Goal: Communication & Community: Share content

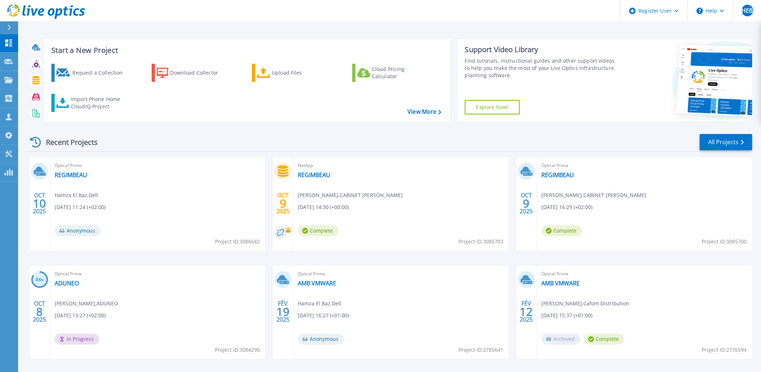
scroll to position [29, 0]
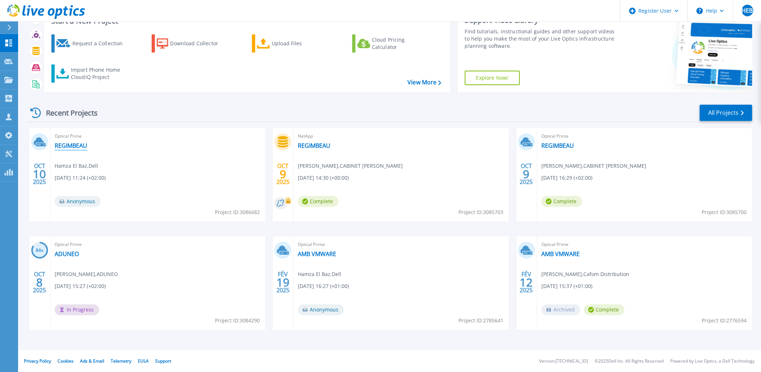
click at [81, 147] on link "REGIMBEAU" at bounding box center [71, 145] width 33 height 7
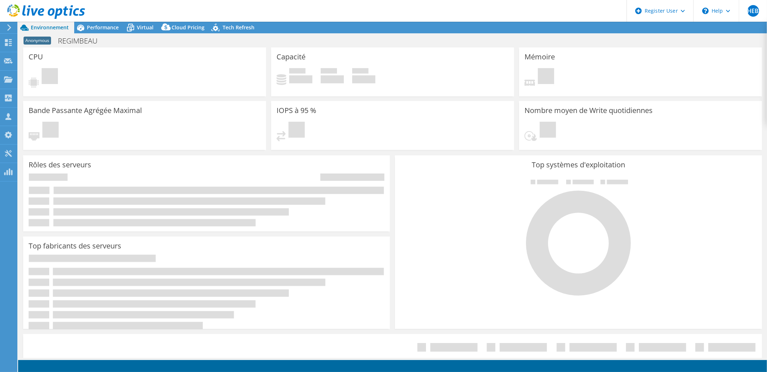
select select "USD"
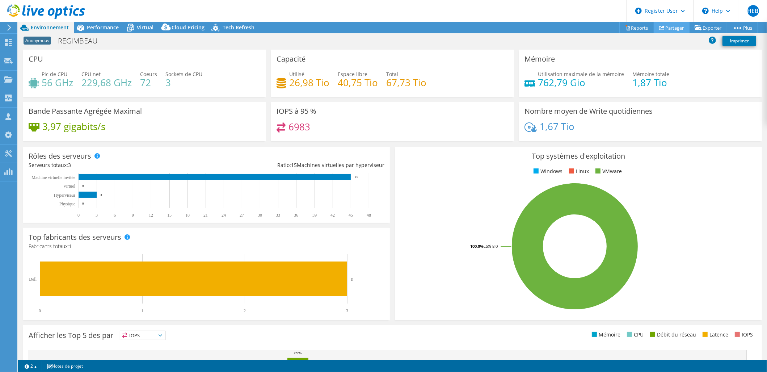
click at [669, 31] on link "Partager" at bounding box center [672, 27] width 36 height 11
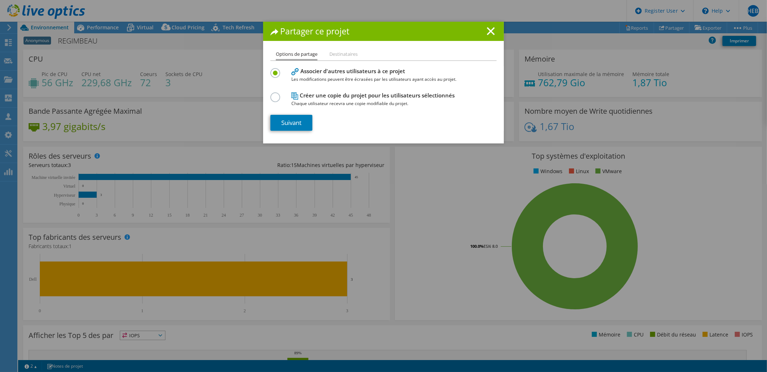
click at [322, 97] on h4 "Créer une copie du projet pour les utilisateurs sélectionnés Chaque utilisateur…" at bounding box center [381, 99] width 181 height 16
click at [271, 94] on label at bounding box center [276, 93] width 13 height 2
click at [0, 0] on input "radio" at bounding box center [0, 0] width 0 height 0
click at [280, 120] on link "Suivant" at bounding box center [291, 123] width 42 height 16
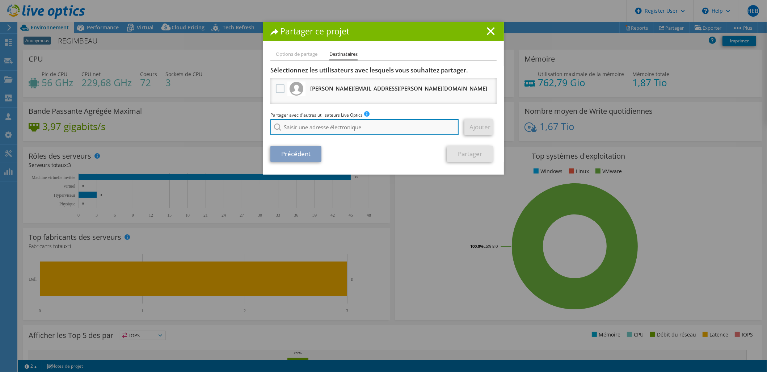
click at [322, 126] on input "search" at bounding box center [364, 127] width 188 height 16
paste input "gregory.galopin@heliaq.fr"
type input "gregory.galopin@heliaq.fr"
click at [388, 142] on section "Sélectionnez les utilisateurs avec lesquels vous souhaitez partager. jean-miche…" at bounding box center [383, 114] width 226 height 96
click at [395, 130] on input "gregory.galopin@heliaq.fr" at bounding box center [364, 127] width 188 height 16
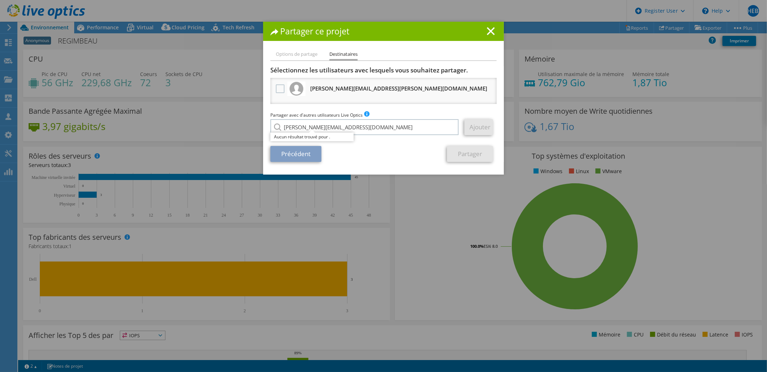
click at [479, 130] on link "Ajouter" at bounding box center [478, 127] width 29 height 16
click at [487, 28] on icon at bounding box center [491, 31] width 8 height 8
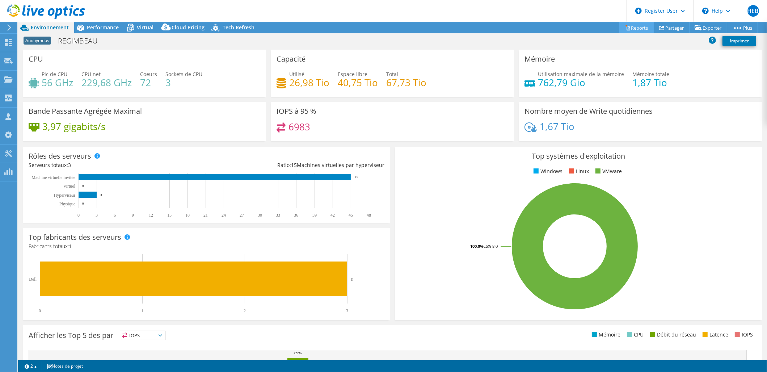
click at [636, 29] on link "Reports" at bounding box center [636, 27] width 35 height 11
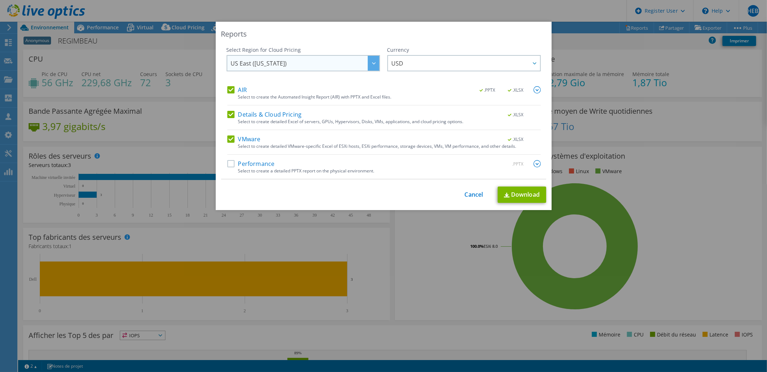
click at [370, 66] on div at bounding box center [374, 63] width 12 height 15
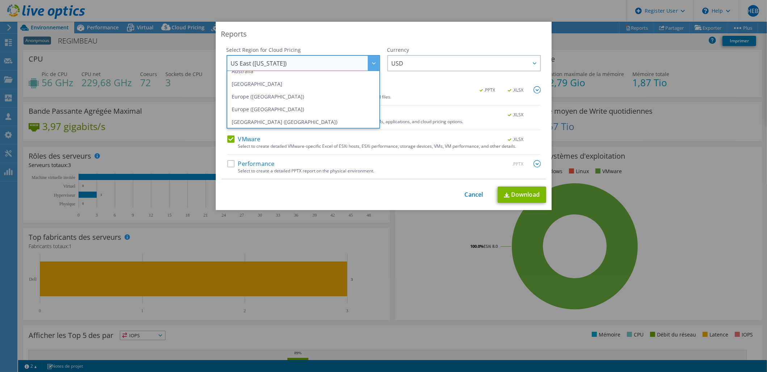
scroll to position [72, 0]
click at [269, 97] on li "Europe (Frankfurt)" at bounding box center [303, 95] width 150 height 13
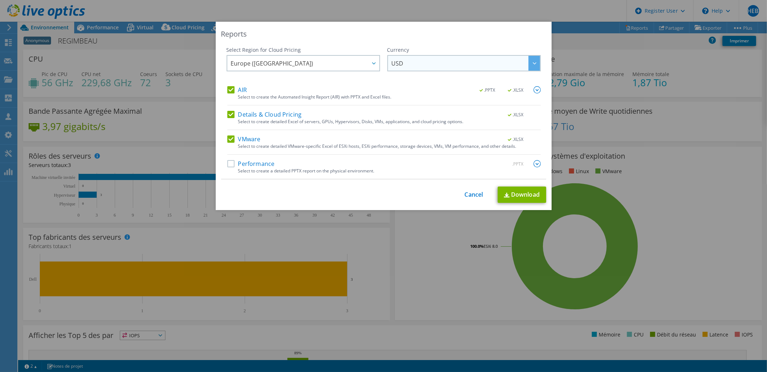
click at [533, 62] on icon at bounding box center [535, 63] width 4 height 2
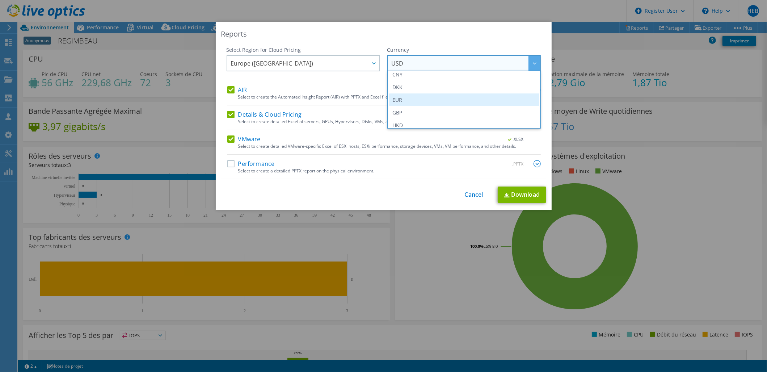
click at [418, 99] on li "EUR" at bounding box center [464, 99] width 150 height 13
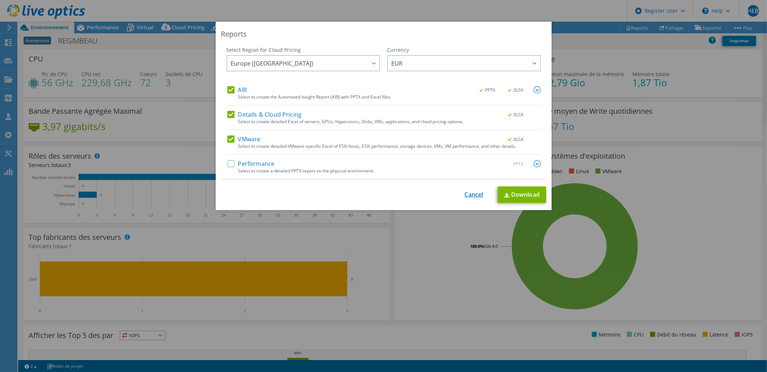
click at [473, 191] on link "Cancel" at bounding box center [474, 194] width 18 height 7
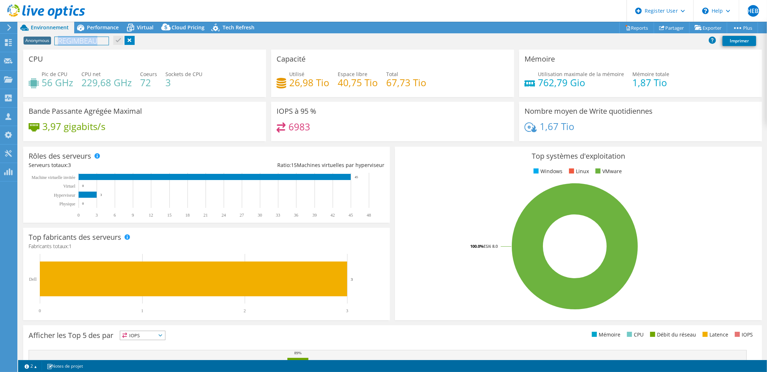
drag, startPoint x: 103, startPoint y: 43, endPoint x: 58, endPoint y: 42, distance: 45.2
click at [58, 42] on h1 "REGIMBEAU" at bounding box center [82, 41] width 54 height 8
copy h1 "REGIMBEAU"
click at [9, 28] on icon at bounding box center [9, 27] width 5 height 7
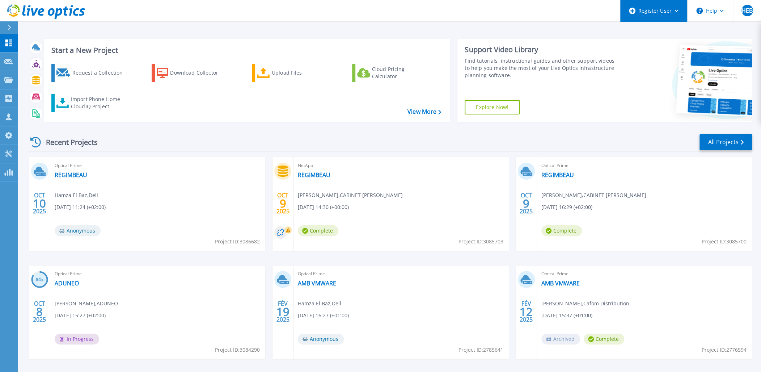
click at [671, 12] on div "Register User" at bounding box center [653, 11] width 67 height 22
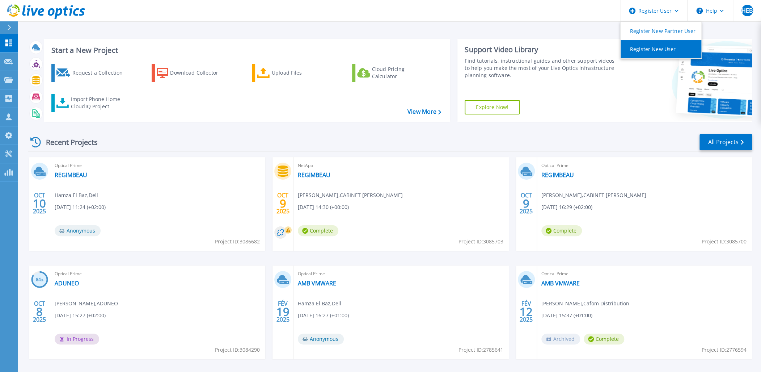
click at [663, 48] on link "Register New User" at bounding box center [661, 49] width 81 height 18
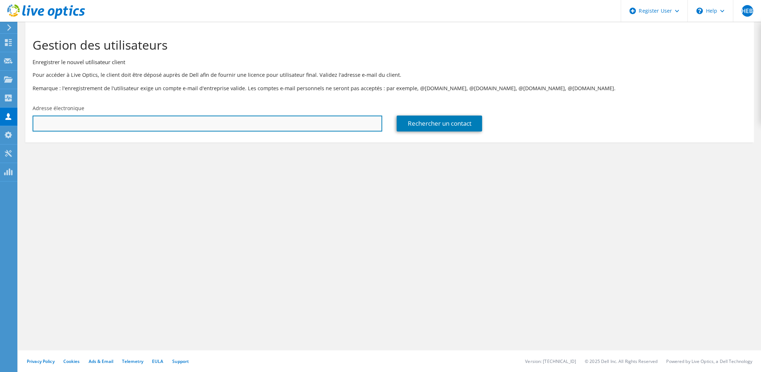
click at [223, 122] on input "text" at bounding box center [208, 123] width 350 height 16
paste input "gregory.galopin@heliaq.fr"
type input "[PERSON_NAME][EMAIL_ADDRESS][DOMAIN_NAME]"
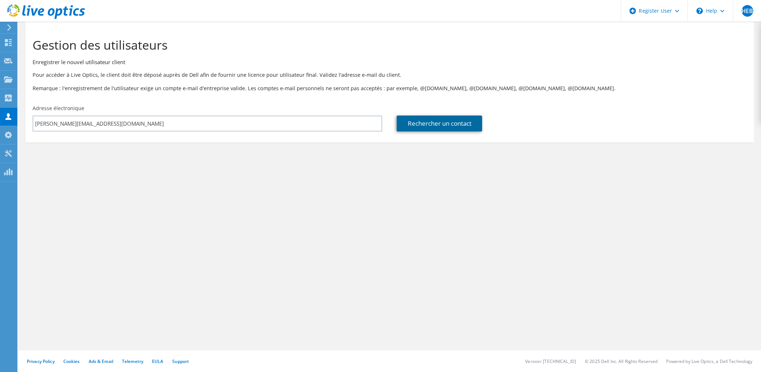
click at [422, 126] on link "Rechercher un contact" at bounding box center [439, 123] width 85 height 16
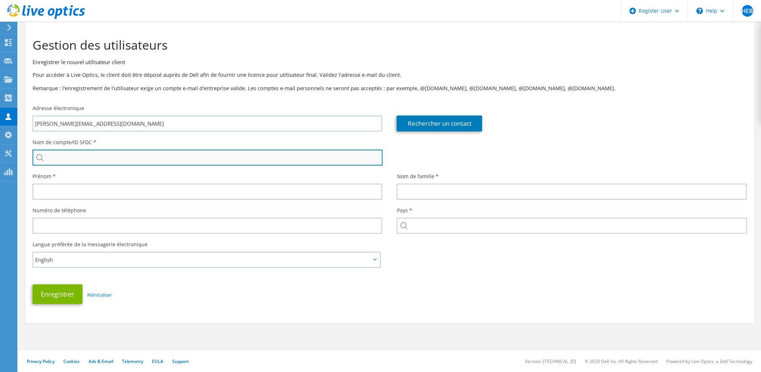
click at [179, 161] on input "search" at bounding box center [208, 157] width 350 height 16
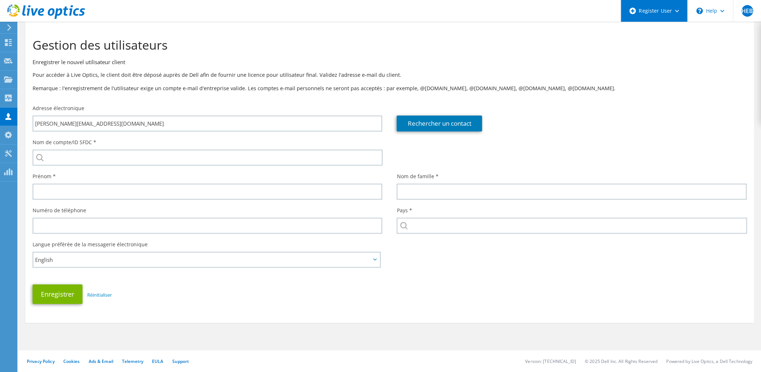
click at [666, 16] on div "Register User" at bounding box center [654, 11] width 67 height 22
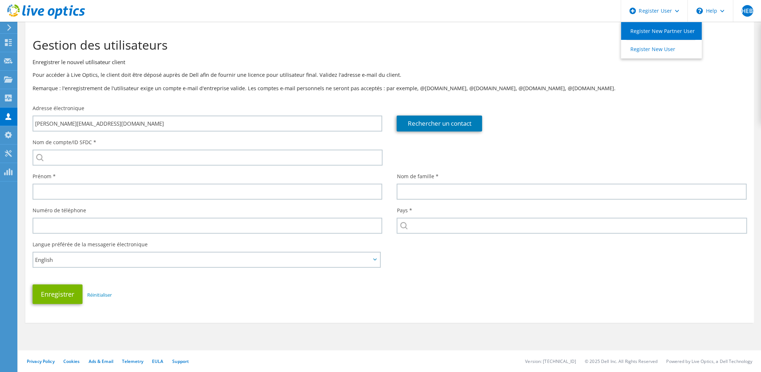
click at [661, 31] on link "Register New Partner User" at bounding box center [661, 31] width 81 height 18
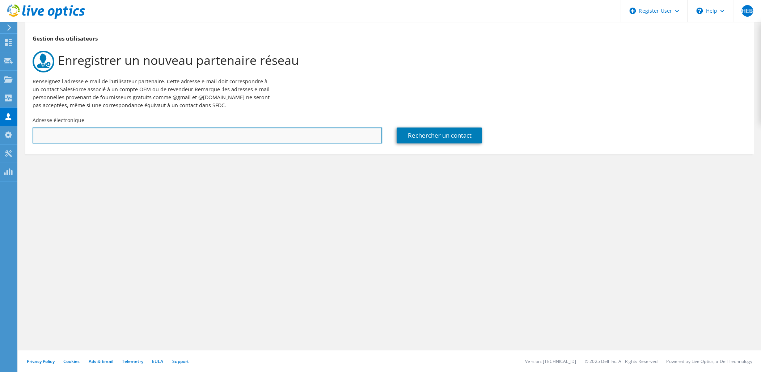
click at [243, 132] on input "text" at bounding box center [208, 135] width 350 height 16
paste input "gregory.galopin@heliaq.fr"
type input "gregory.galopin@heliaq.fr"
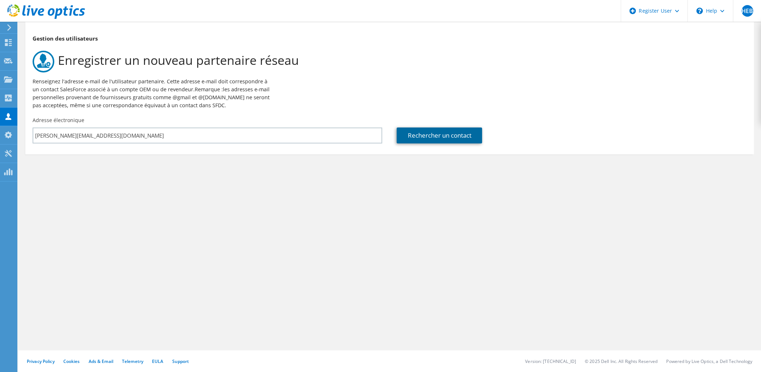
click at [429, 141] on link "Rechercher un contact" at bounding box center [439, 135] width 85 height 16
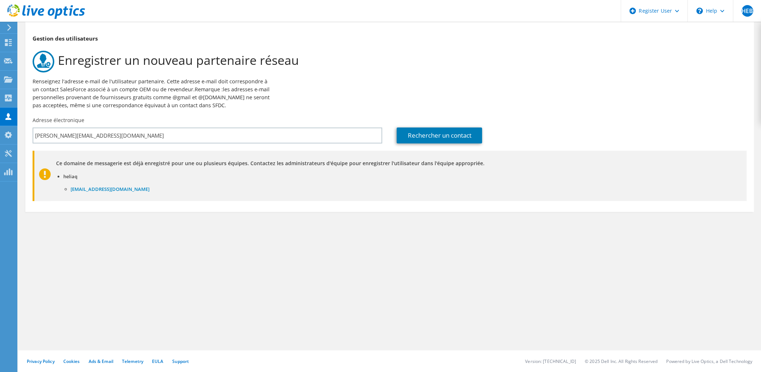
click at [8, 30] on use at bounding box center [9, 27] width 4 height 7
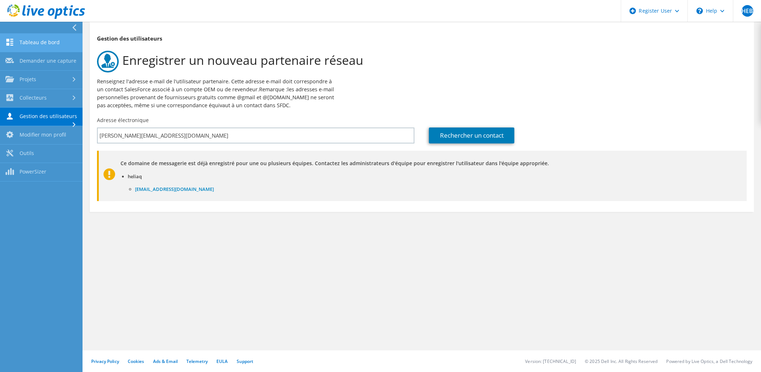
click at [32, 41] on link "Tableau de bord" at bounding box center [41, 43] width 83 height 18
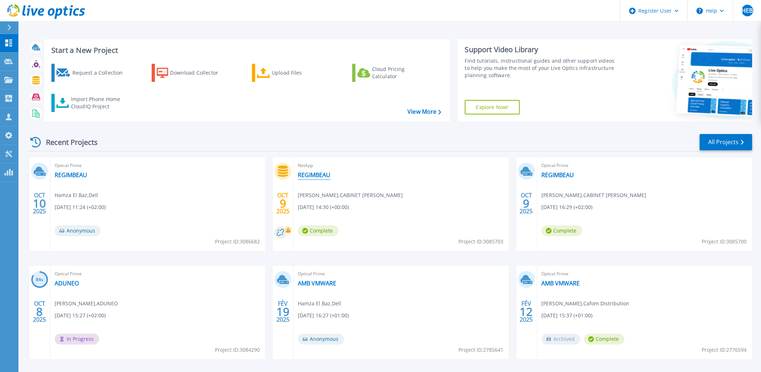
click at [318, 176] on link "REGIMBEAU" at bounding box center [314, 174] width 33 height 7
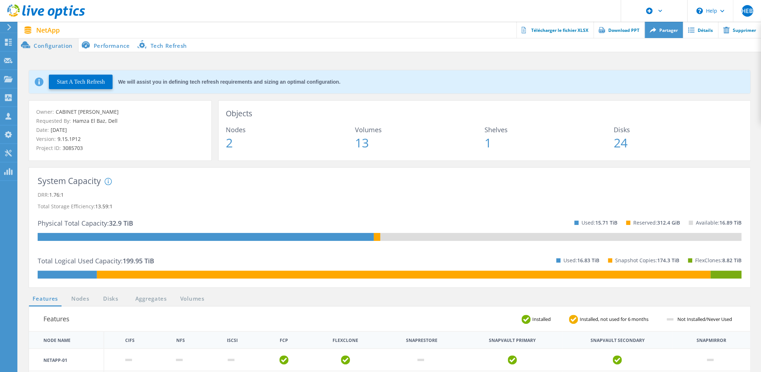
click at [651, 34] on link "Partager" at bounding box center [663, 30] width 38 height 16
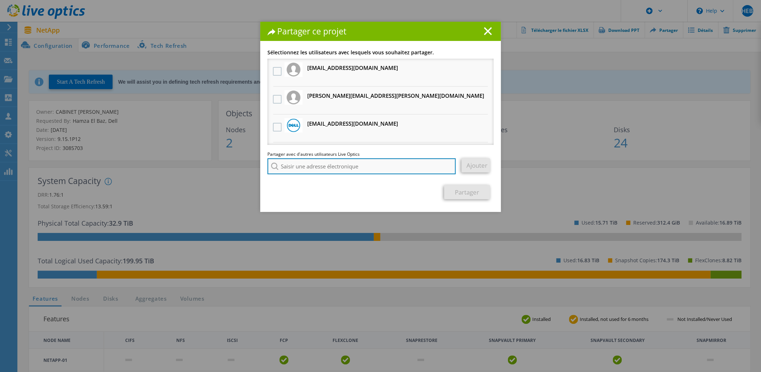
click at [345, 163] on input "search" at bounding box center [361, 166] width 188 height 16
paste input "gregory.galopin@heliaq.fr"
type input "gregory.galopin@heliaq.fr"
click at [486, 30] on line at bounding box center [487, 31] width 7 height 7
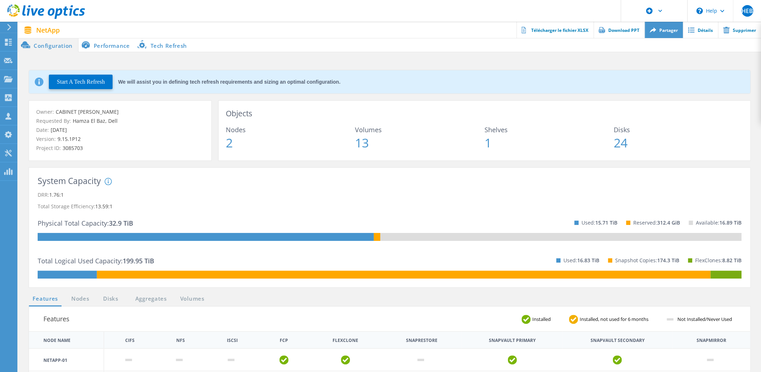
click at [669, 31] on link "Partager" at bounding box center [663, 30] width 38 height 16
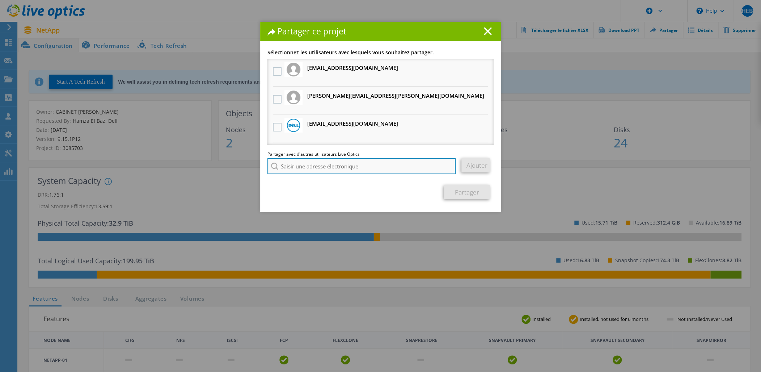
click at [313, 164] on input "search" at bounding box center [361, 166] width 188 height 16
paste input "[PERSON_NAME][EMAIL_ADDRESS][DOMAIN_NAME]"
type input "[PERSON_NAME][EMAIL_ADDRESS][DOMAIN_NAME]"
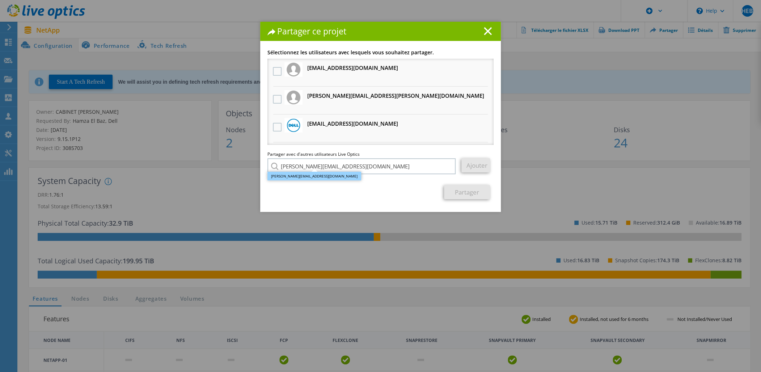
click at [297, 174] on li "[PERSON_NAME][EMAIL_ADDRESS][DOMAIN_NAME]" at bounding box center [314, 176] width 94 height 9
click at [477, 168] on link "Ajouter" at bounding box center [475, 165] width 29 height 14
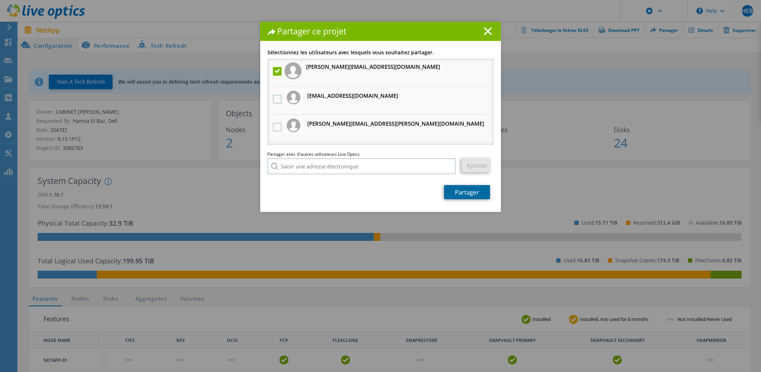
click at [468, 194] on link "Partager" at bounding box center [467, 192] width 46 height 14
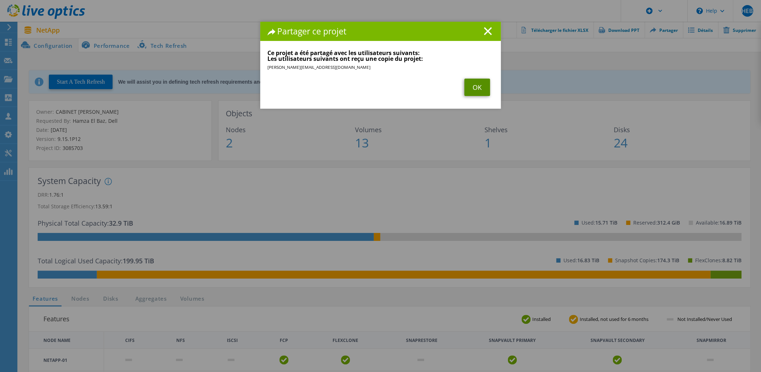
click at [476, 90] on link "OK" at bounding box center [477, 87] width 26 height 17
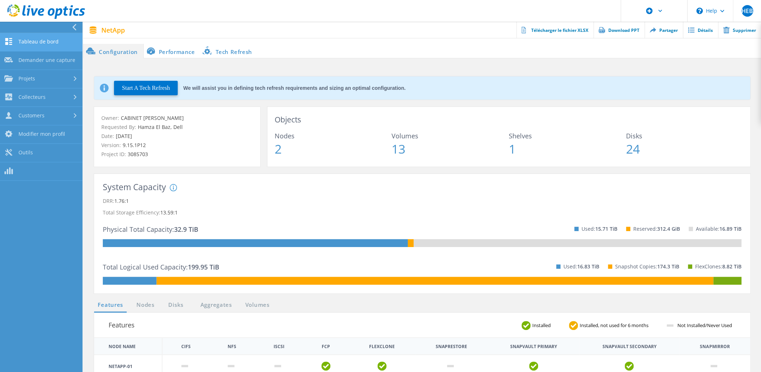
click at [33, 43] on link "Tableau de bord" at bounding box center [41, 42] width 83 height 18
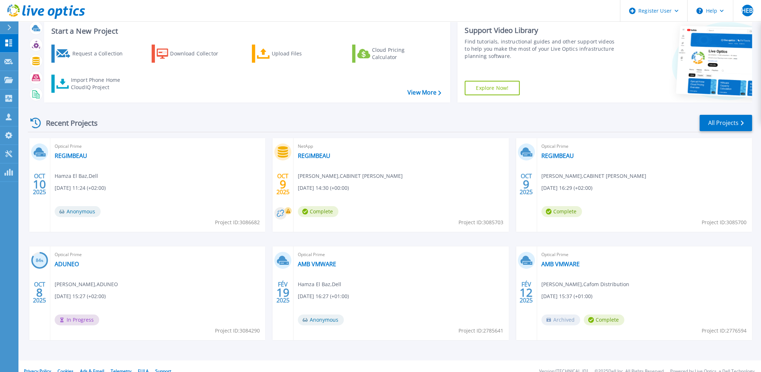
scroll to position [29, 0]
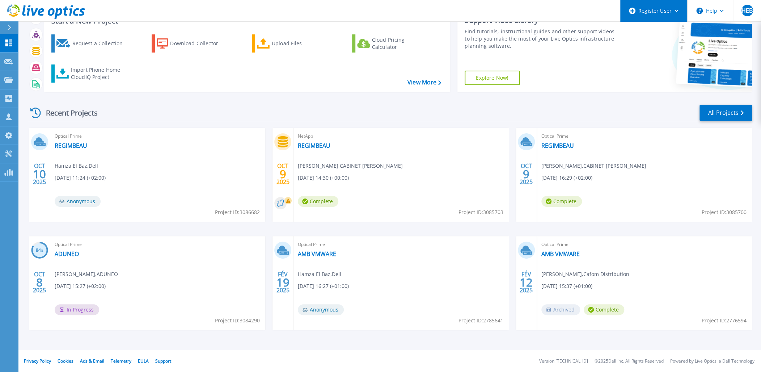
click at [643, 8] on div "Register User" at bounding box center [653, 11] width 67 height 22
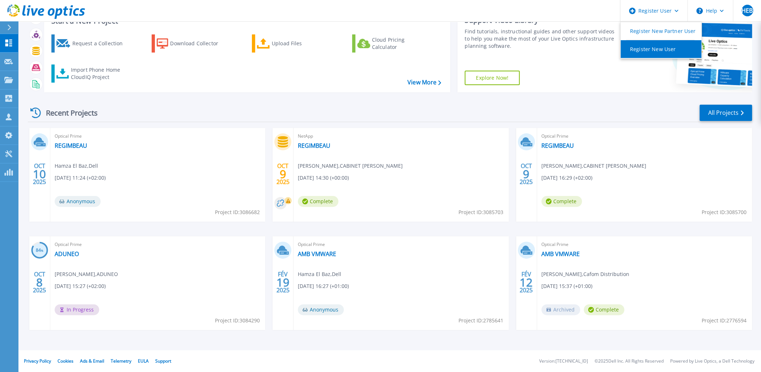
click at [644, 53] on link "Register New User" at bounding box center [661, 49] width 81 height 18
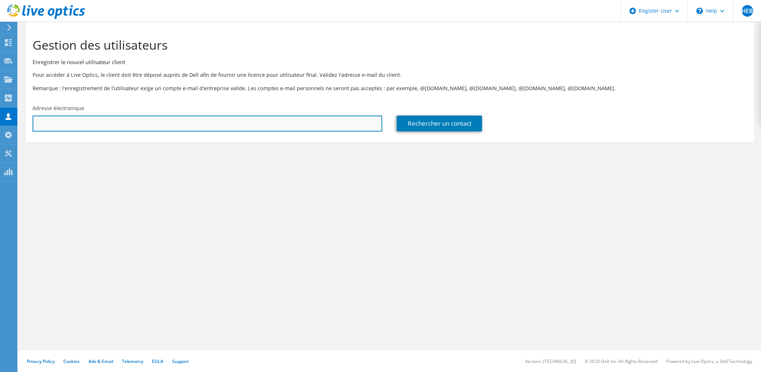
click at [210, 124] on input "text" at bounding box center [208, 123] width 350 height 16
paste input "[PERSON_NAME][EMAIL_ADDRESS][DOMAIN_NAME]"
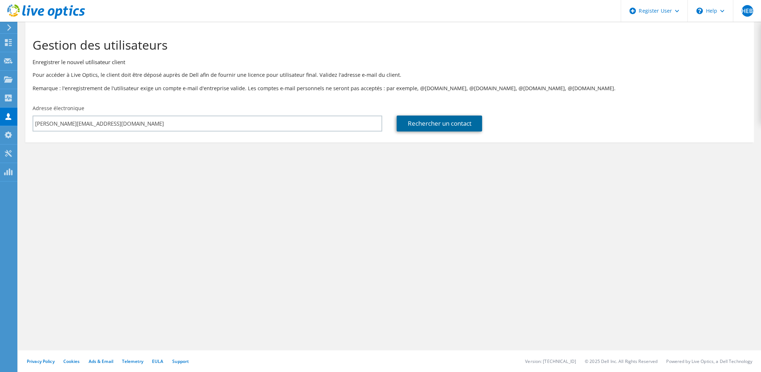
click at [406, 124] on link "Rechercher un contact" at bounding box center [439, 123] width 85 height 16
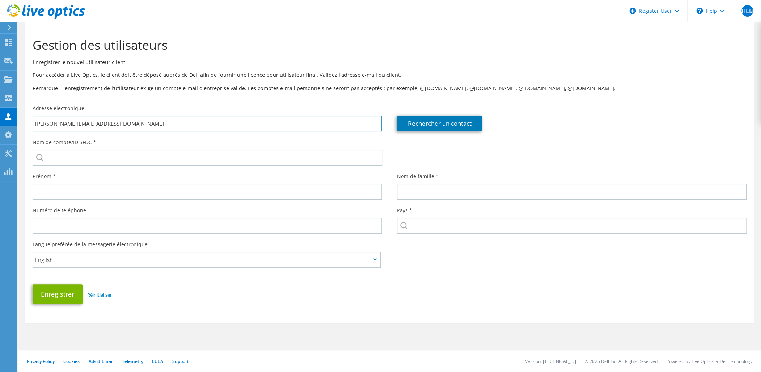
drag, startPoint x: 54, startPoint y: 124, endPoint x: 31, endPoint y: 124, distance: 22.4
click at [31, 124] on div "Adresse électronique gregory.galopin@heliaq.fr" at bounding box center [207, 118] width 364 height 34
type input ".galopin@heliaq.fr"
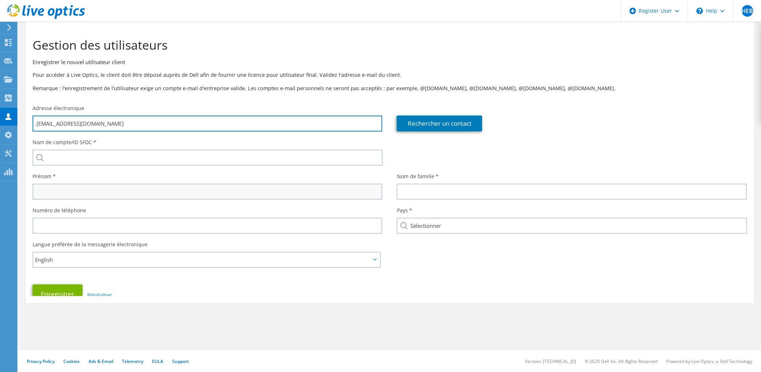
type input "Sélectionner"
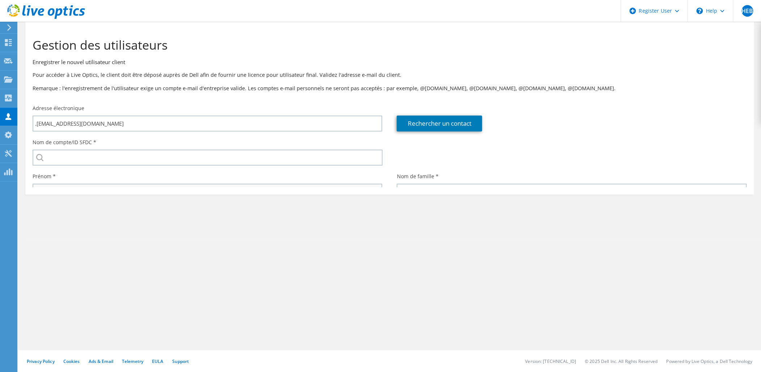
click at [125, 185] on section "Gestion des utilisateurs Enregistrer le nouvel utilisateur client Pour accéder …" at bounding box center [389, 130] width 743 height 216
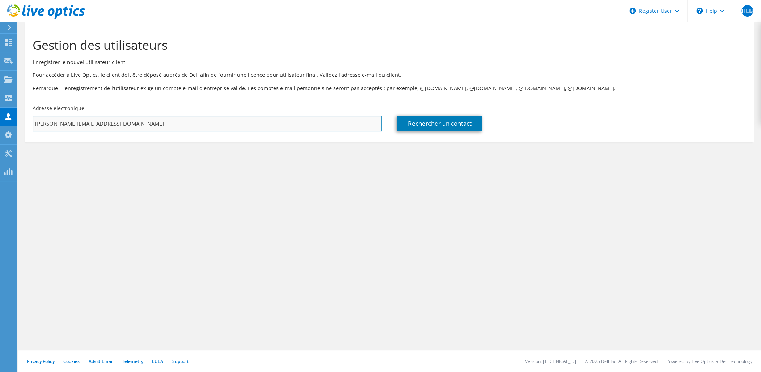
click at [43, 124] on input "[PERSON_NAME][EMAIL_ADDRESS][DOMAIN_NAME]" at bounding box center [208, 123] width 350 height 16
type input "[PERSON_NAME][EMAIL_ADDRESS][DOMAIN_NAME]"
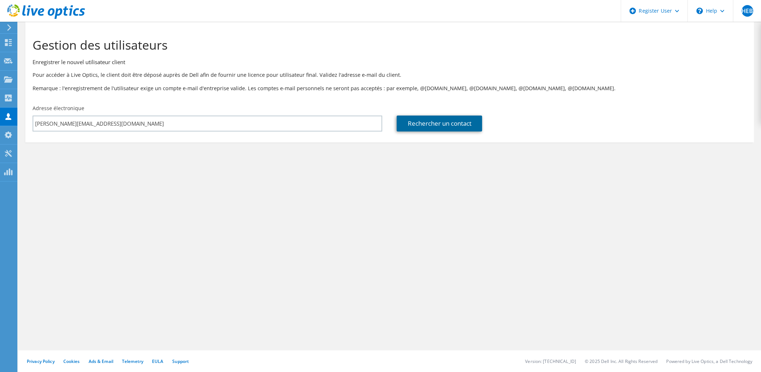
click at [444, 124] on link "Rechercher un contact" at bounding box center [439, 123] width 85 height 16
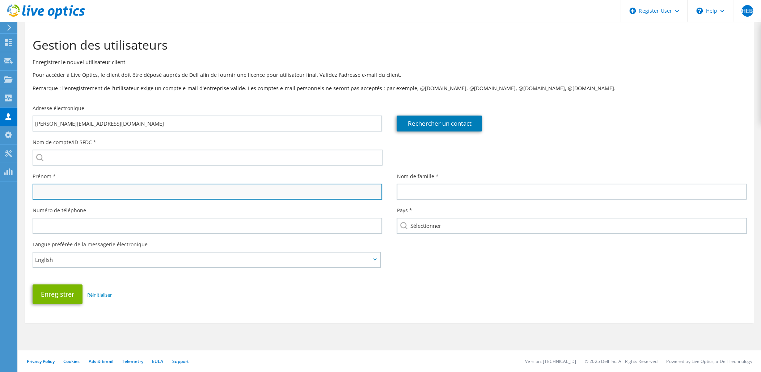
click at [65, 187] on input "text" at bounding box center [208, 191] width 350 height 16
paste input "gregory"
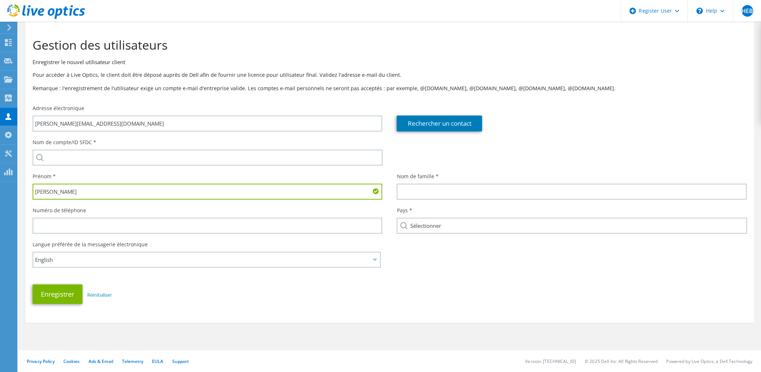
click at [38, 191] on input "gregory" at bounding box center [208, 191] width 350 height 16
type input "Gregory"
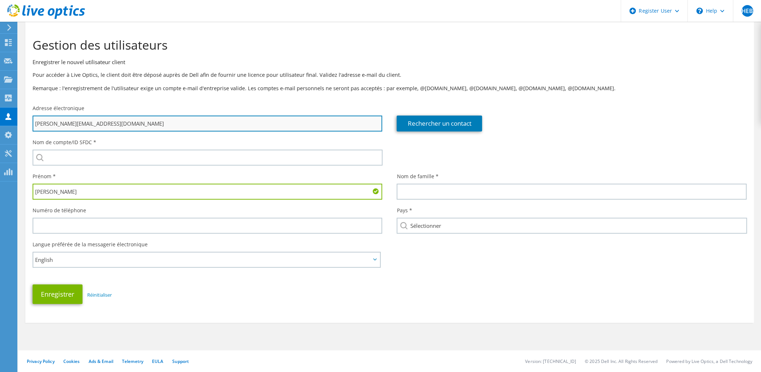
drag, startPoint x: 73, startPoint y: 124, endPoint x: 56, endPoint y: 124, distance: 16.6
click at [56, 124] on input "[PERSON_NAME][EMAIL_ADDRESS][DOMAIN_NAME]" at bounding box center [208, 123] width 350 height 16
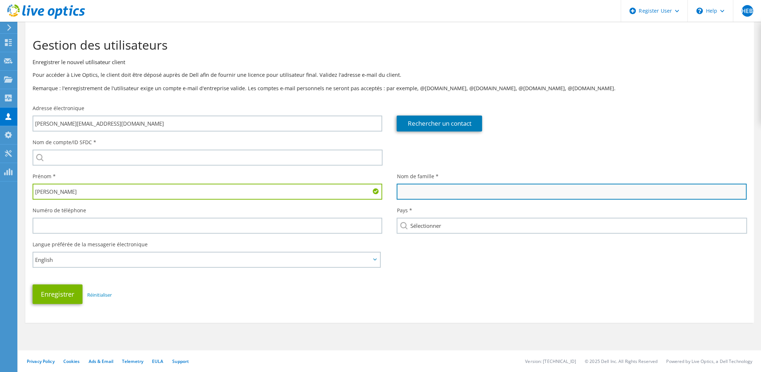
click at [437, 197] on input "text" at bounding box center [572, 191] width 350 height 16
paste input "galopin"
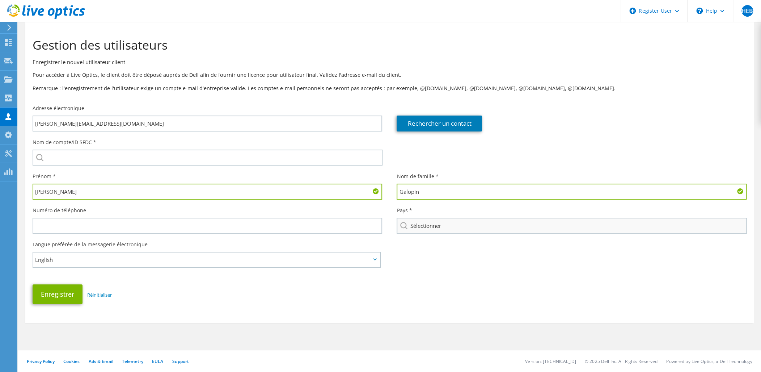
type input "Galopin"
drag, startPoint x: 534, startPoint y: 263, endPoint x: 546, endPoint y: 258, distance: 13.3
click at [534, 263] on div "Nom de compte/ID SFDC * Prénom * Gregory Nom de famille * Galopin" at bounding box center [389, 221] width 728 height 172
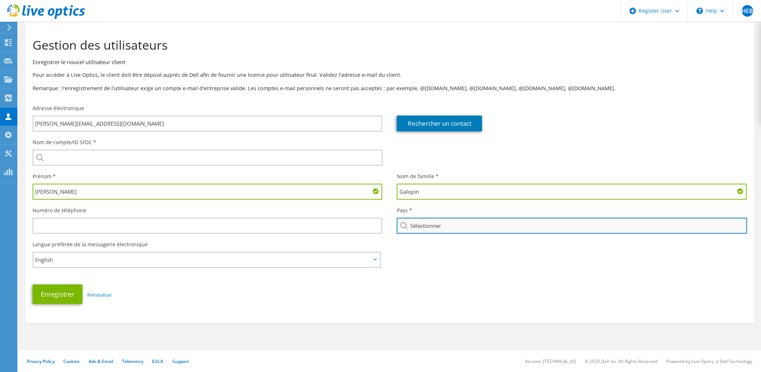
click at [419, 222] on input "Sélectionner" at bounding box center [572, 225] width 350 height 16
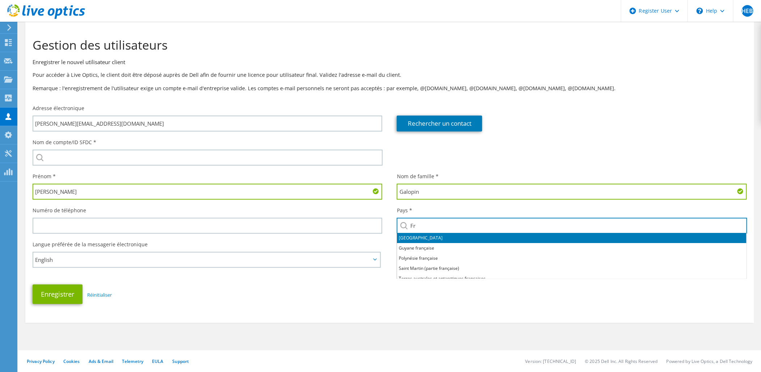
click at [407, 238] on li "France" at bounding box center [571, 238] width 349 height 10
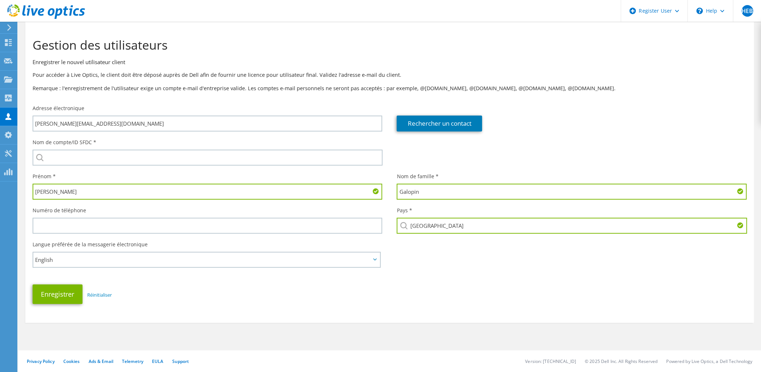
type input "France"
click at [294, 293] on div "Enregistrer Réinitialiser" at bounding box center [389, 293] width 728 height 27
click at [356, 258] on span "English" at bounding box center [202, 259] width 335 height 9
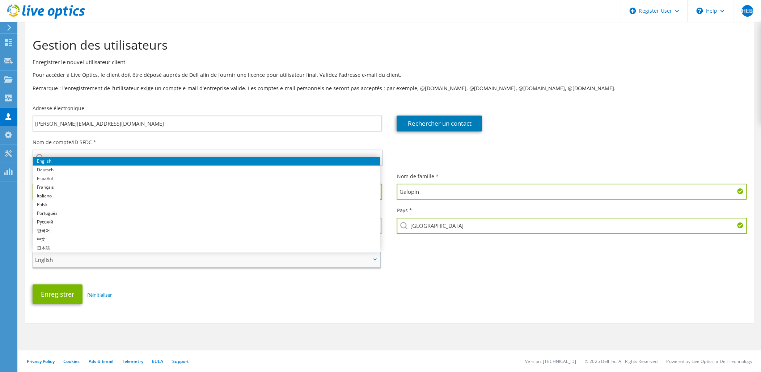
click at [356, 258] on span "English" at bounding box center [202, 259] width 335 height 9
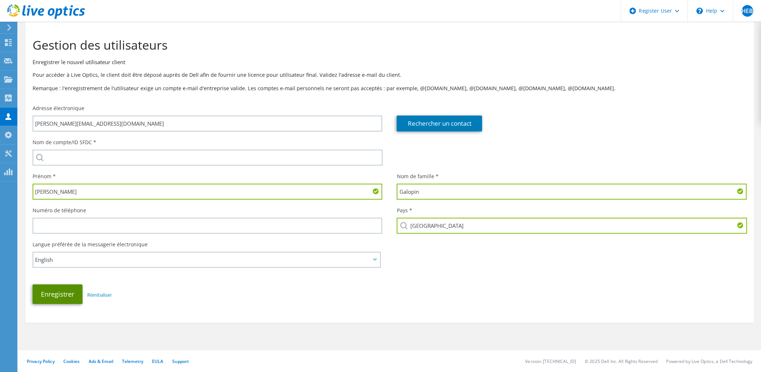
click at [65, 301] on button "Enregistrer" at bounding box center [58, 294] width 50 height 20
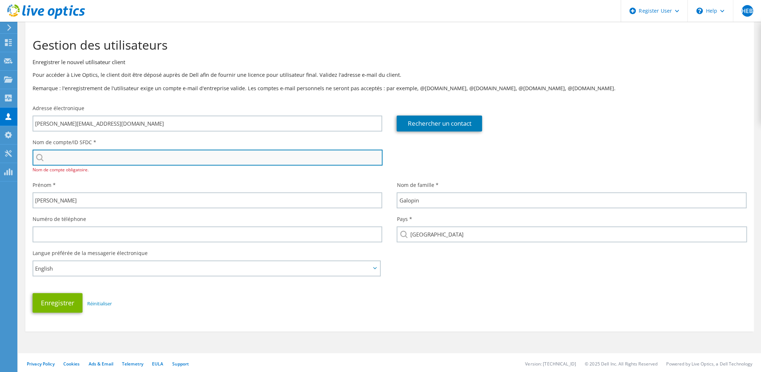
click at [94, 160] on input "search" at bounding box center [208, 157] width 350 height 16
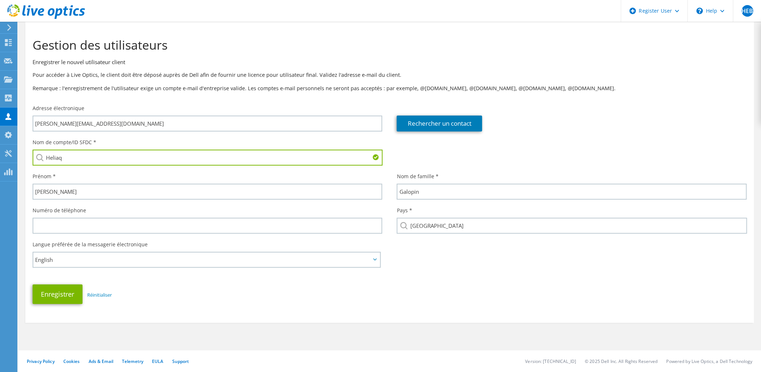
click at [70, 166] on li "ACECOM : 3465246397" at bounding box center [83, 162] width 101 height 9
type input "ACECOM : 3465246397"
click at [60, 293] on button "Enregistrer" at bounding box center [58, 294] width 50 height 20
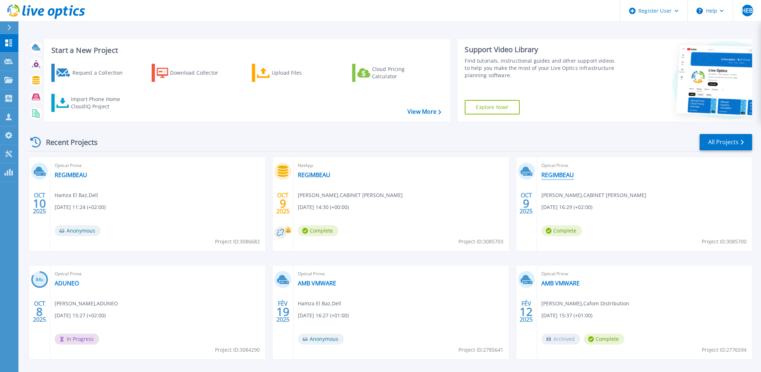
click at [555, 173] on link "REGIMBEAU" at bounding box center [557, 174] width 33 height 7
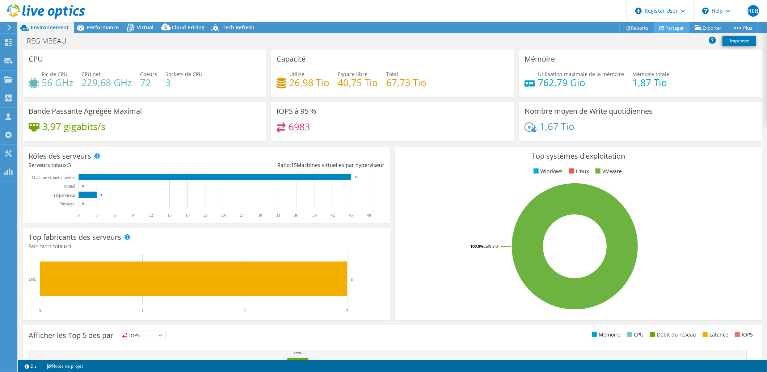
click at [671, 26] on link "Partager" at bounding box center [672, 27] width 36 height 11
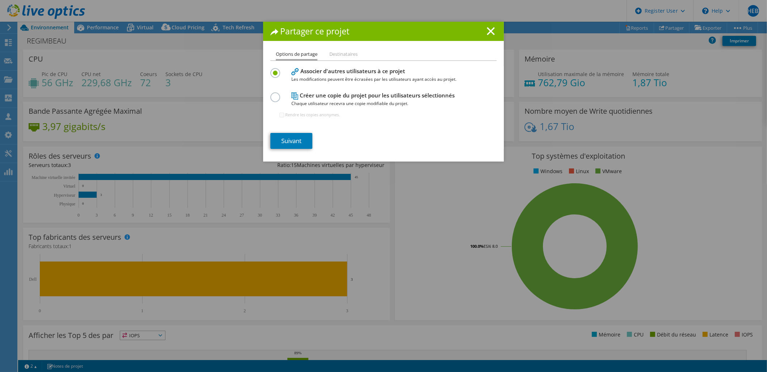
click at [273, 94] on label at bounding box center [276, 93] width 13 height 2
click at [0, 0] on input "radio" at bounding box center [0, 0] width 0 height 0
click at [287, 143] on link "Suivant" at bounding box center [291, 141] width 42 height 16
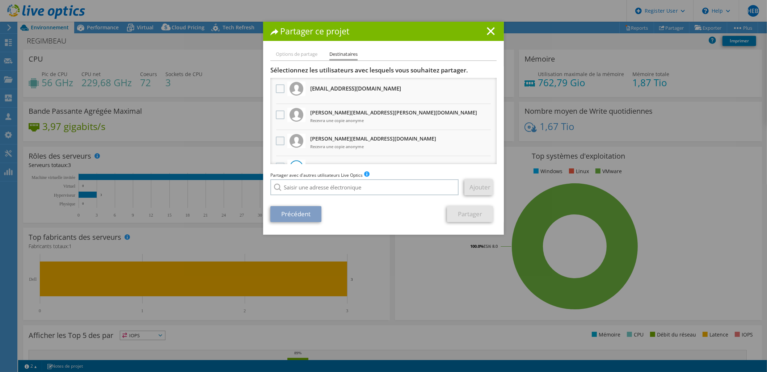
click at [278, 139] on label at bounding box center [281, 140] width 10 height 9
click at [0, 0] on input "checkbox" at bounding box center [0, 0] width 0 height 0
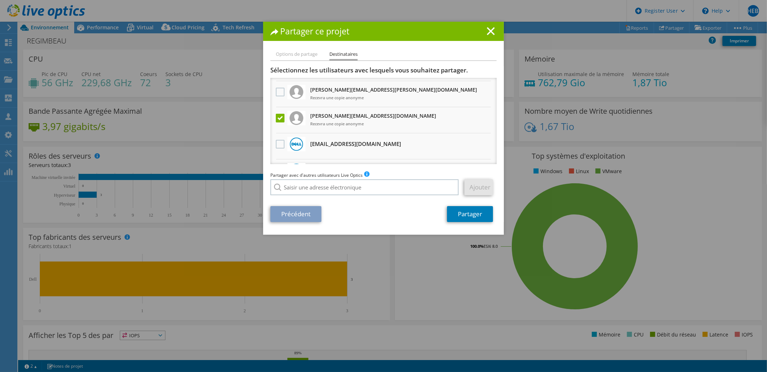
scroll to position [40, 0]
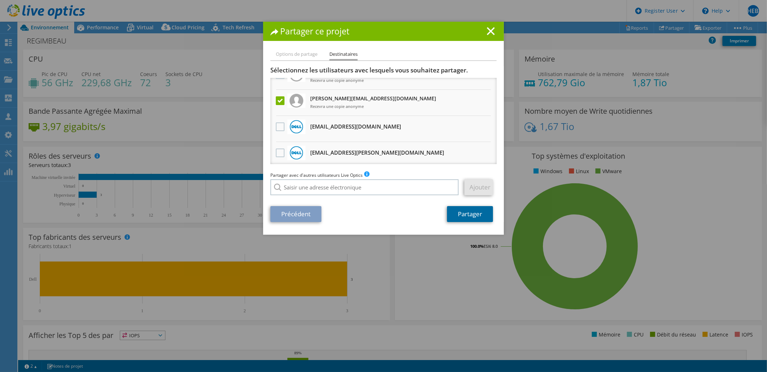
click at [461, 214] on link "Partager" at bounding box center [470, 214] width 46 height 16
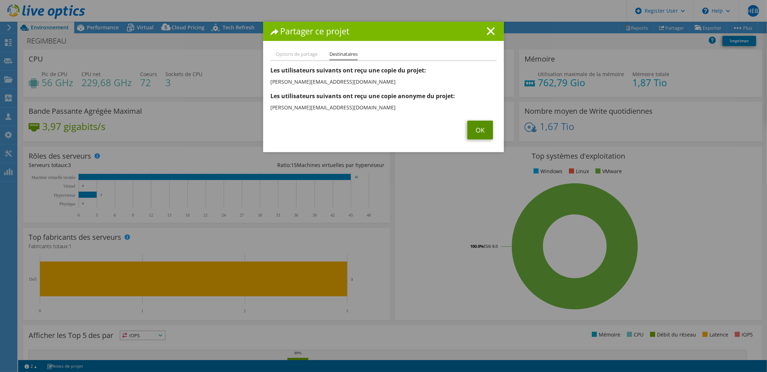
drag, startPoint x: 479, startPoint y: 128, endPoint x: 471, endPoint y: 126, distance: 8.4
click at [478, 128] on link "OK" at bounding box center [480, 129] width 26 height 19
